Goal: Task Accomplishment & Management: Complete application form

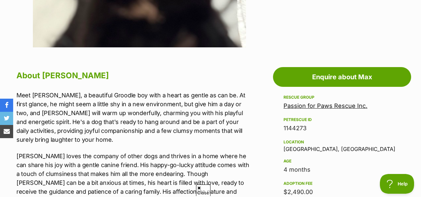
scroll to position [315, 0]
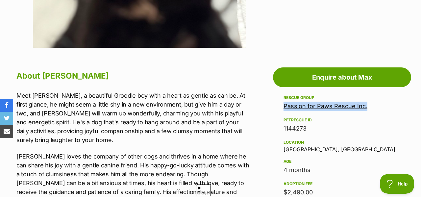
drag, startPoint x: 376, startPoint y: 92, endPoint x: 285, endPoint y: 90, distance: 91.4
click at [284, 102] on div "Passion for Paws Rescue Inc." at bounding box center [341, 106] width 117 height 9
copy link "Passion for Paws Rescue Inc."
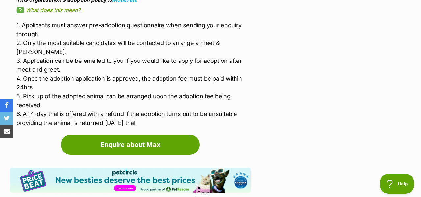
scroll to position [1105, 0]
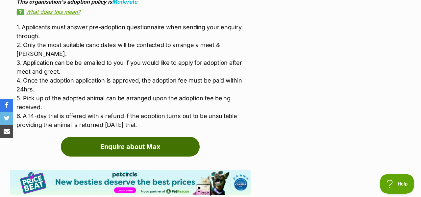
click at [133, 137] on link "Enquire about Max" at bounding box center [130, 147] width 139 height 20
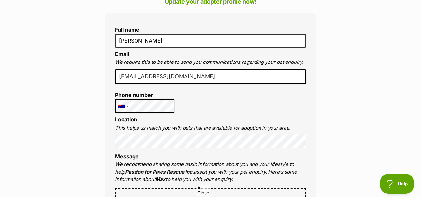
scroll to position [179, 0]
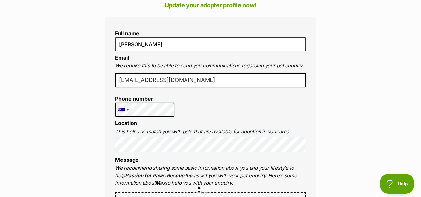
click at [179, 73] on input "wenn.chan@gmail.com" at bounding box center [210, 80] width 191 height 14
click at [181, 62] on p "We require this to be able to send you communications regarding your pet enquir…" at bounding box center [210, 66] width 191 height 8
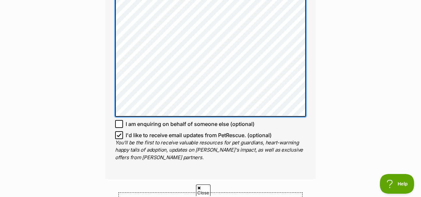
scroll to position [1354, 0]
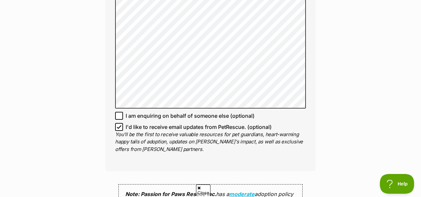
click at [187, 123] on span "I'd like to receive email updates from PetRescue. (optional)" at bounding box center [199, 127] width 146 height 8
click at [123, 123] on input "I'd like to receive email updates from PetRescue. (optional)" at bounding box center [119, 127] width 8 height 8
checkbox input "false"
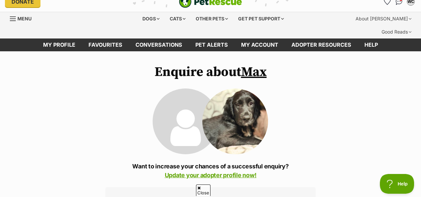
scroll to position [0, 0]
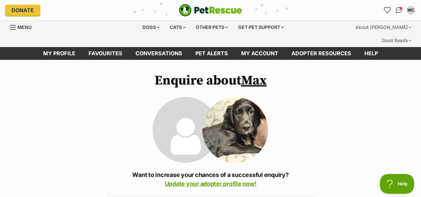
click at [252, 72] on link "Max" at bounding box center [254, 80] width 26 height 16
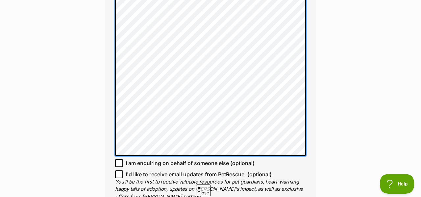
scroll to position [1327, 0]
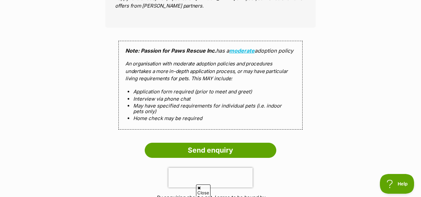
scroll to position [1535, 0]
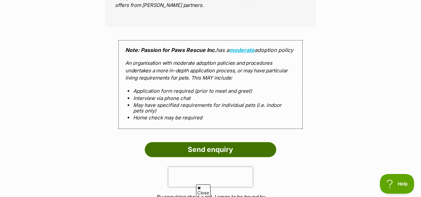
click at [211, 142] on input "Send enquiry" at bounding box center [211, 149] width 132 height 15
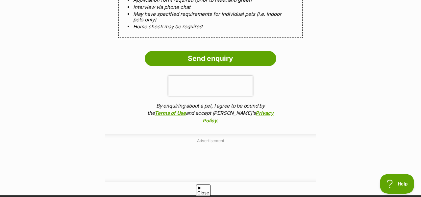
scroll to position [1630, 0]
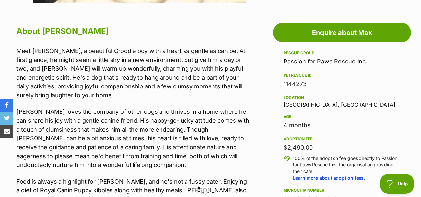
scroll to position [356, 0]
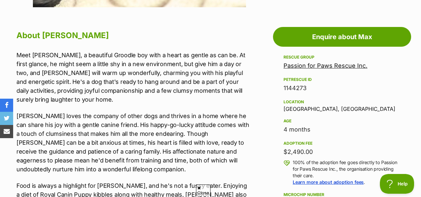
click at [329, 62] on link "Passion for Paws Rescue Inc." at bounding box center [325, 65] width 84 height 7
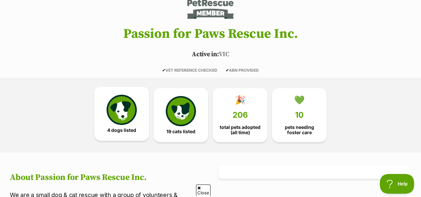
click at [116, 95] on img at bounding box center [122, 110] width 30 height 30
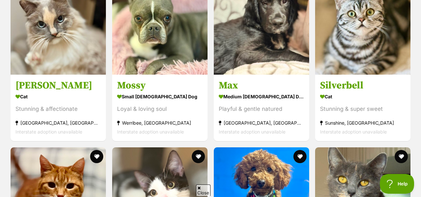
scroll to position [629, 0]
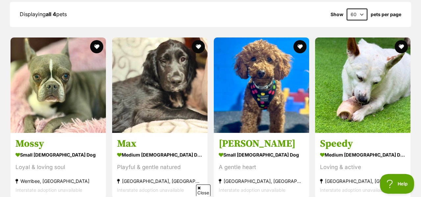
scroll to position [593, 0]
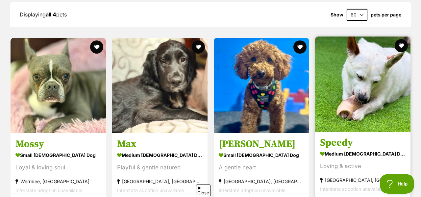
click at [362, 81] on img at bounding box center [362, 83] width 95 height 95
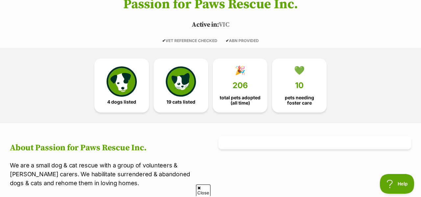
scroll to position [0, 0]
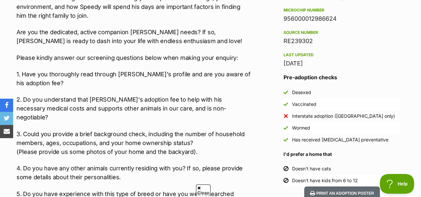
scroll to position [576, 0]
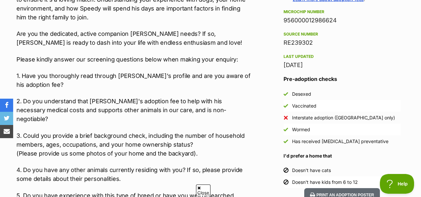
click at [195, 131] on p "3. Could you provide a brief background check, including the number of househol…" at bounding box center [133, 144] width 234 height 27
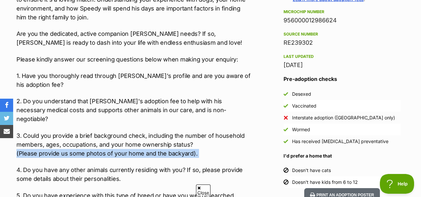
click at [195, 131] on p "3. Could you provide a brief background check, including the number of househol…" at bounding box center [133, 144] width 234 height 27
copy div "(Please provide us some photos of your home and the backyard)."
click at [131, 83] on div "Meet Speedy, a beautiful mixed-breed dog who embodies the perfect blend of ener…" at bounding box center [133, 99] width 234 height 539
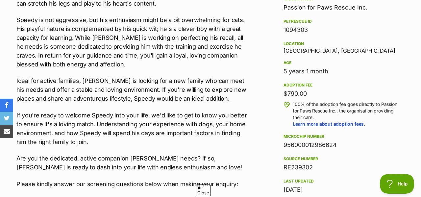
scroll to position [0, 0]
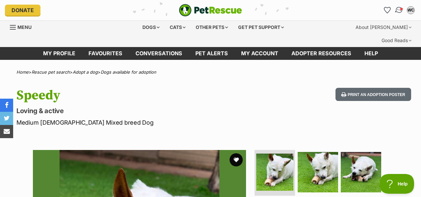
click at [398, 9] on img "Conversations" at bounding box center [399, 10] width 9 height 9
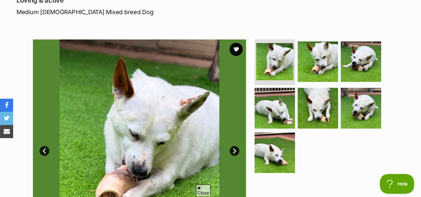
scroll to position [123, 0]
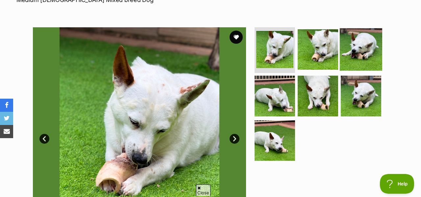
click at [351, 44] on img at bounding box center [361, 49] width 42 height 42
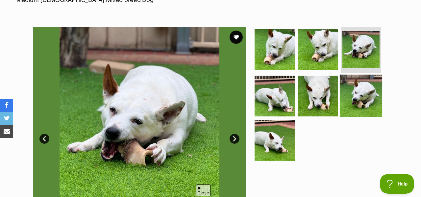
click at [356, 77] on img at bounding box center [361, 96] width 42 height 42
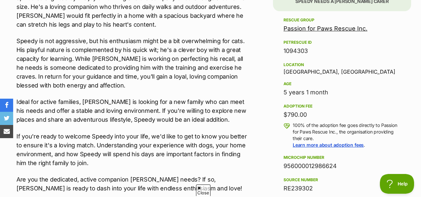
scroll to position [438, 0]
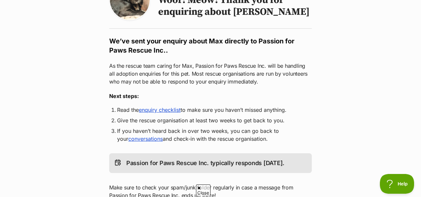
scroll to position [96, 0]
click at [172, 107] on link "enquiry checklist" at bounding box center [160, 110] width 42 height 7
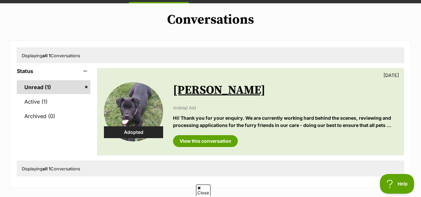
click at [116, 101] on img at bounding box center [133, 111] width 59 height 59
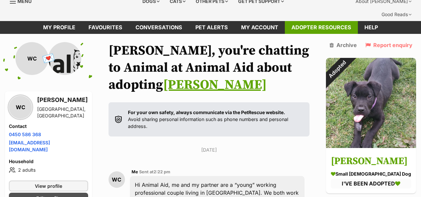
scroll to position [15, 0]
